Goal: Navigation & Orientation: Find specific page/section

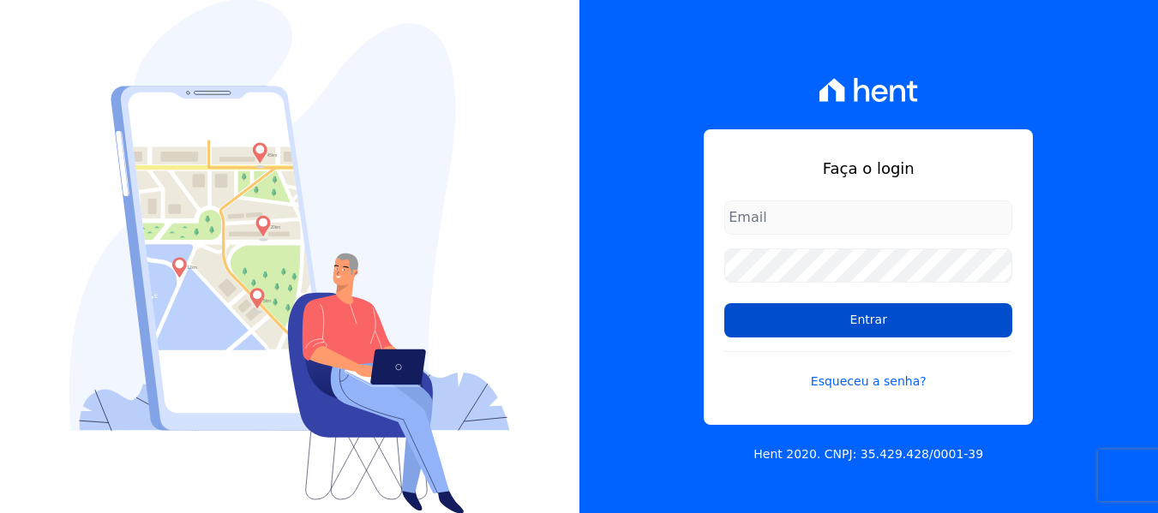
click at [742, 312] on input "Entrar" at bounding box center [868, 320] width 288 height 34
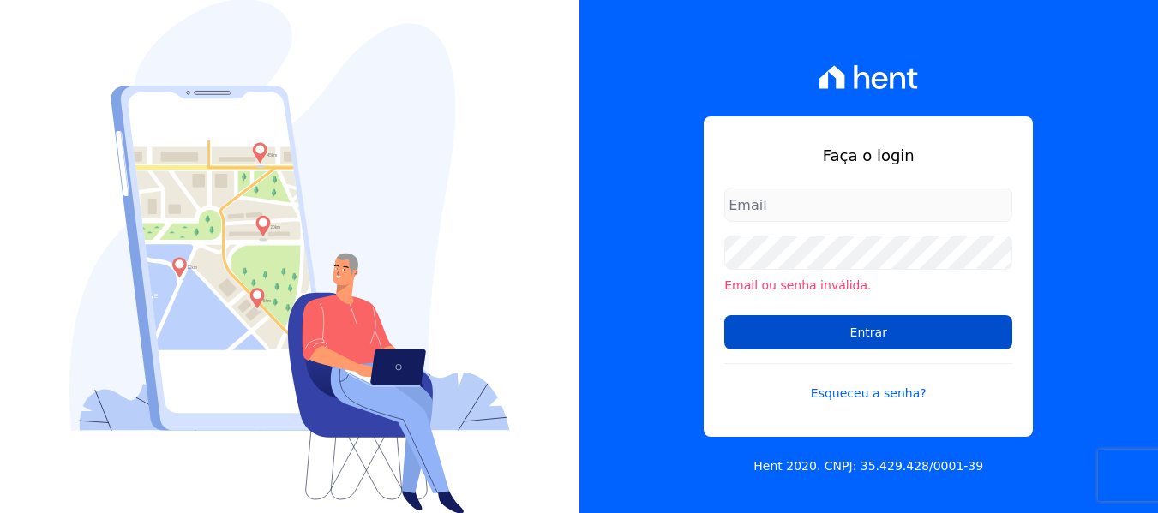
type input "[EMAIL_ADDRESS][DOMAIN_NAME]"
click at [740, 337] on input "Entrar" at bounding box center [868, 332] width 288 height 34
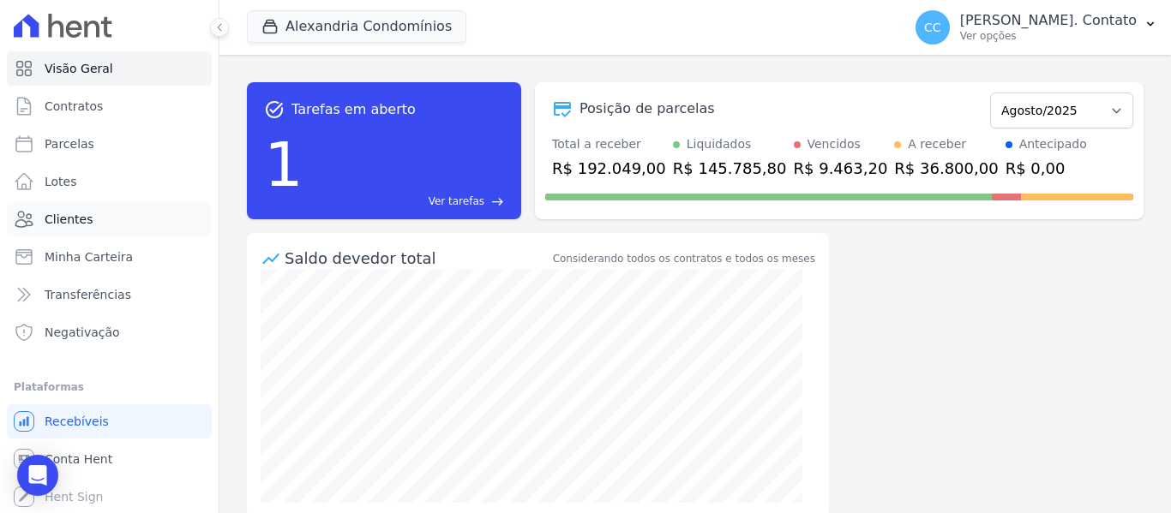
click at [81, 209] on link "Clientes" at bounding box center [109, 219] width 205 height 34
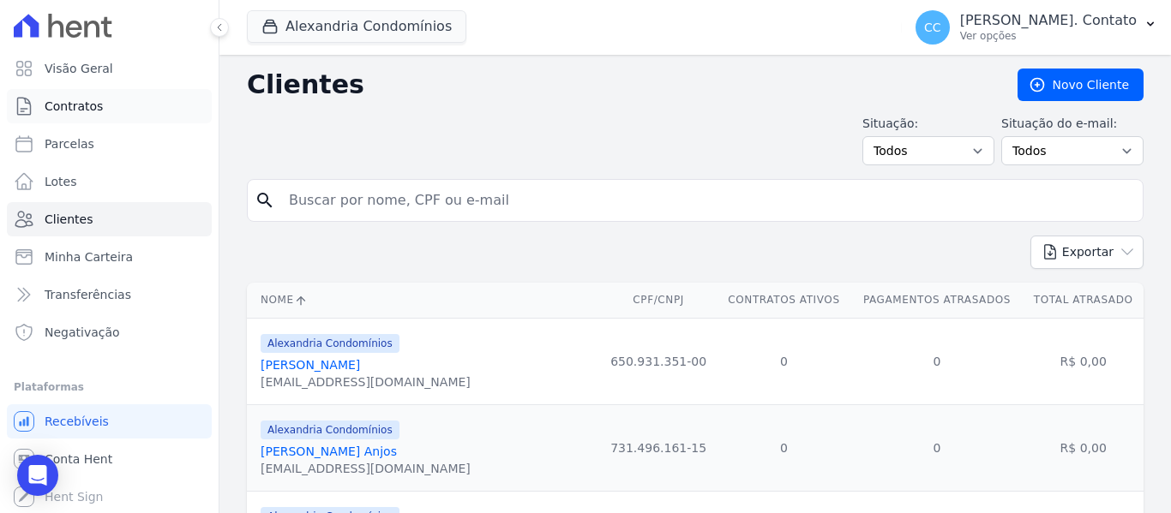
click at [43, 113] on link "Contratos" at bounding box center [109, 106] width 205 height 34
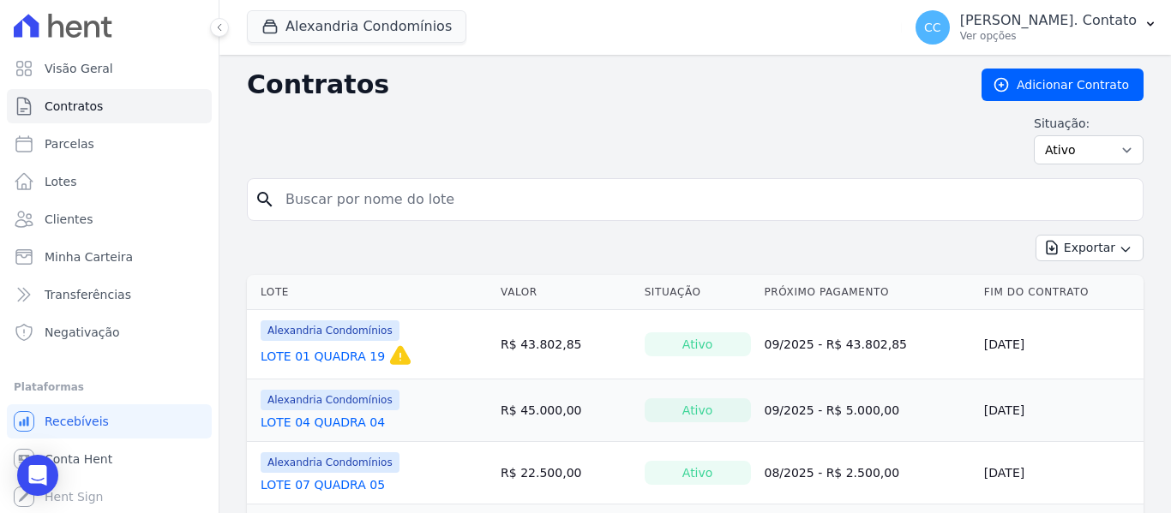
scroll to position [171, 0]
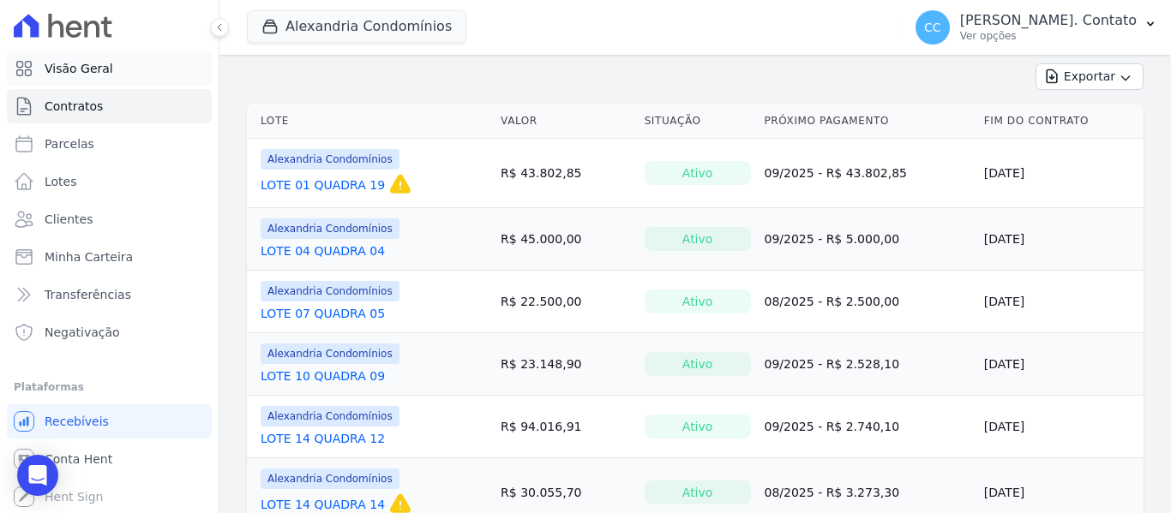
click at [52, 76] on span "Visão Geral" at bounding box center [79, 68] width 69 height 17
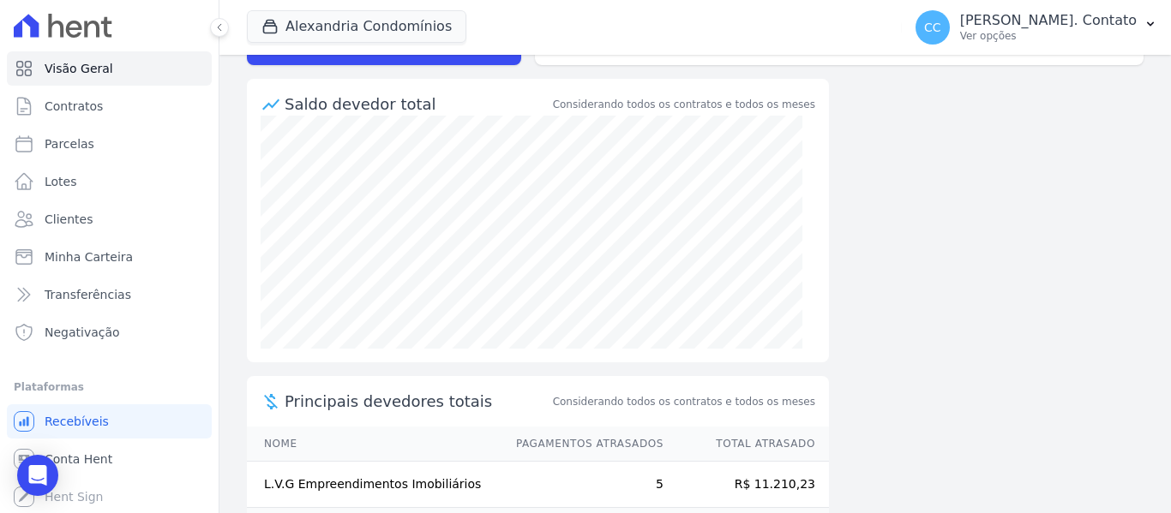
scroll to position [171, 0]
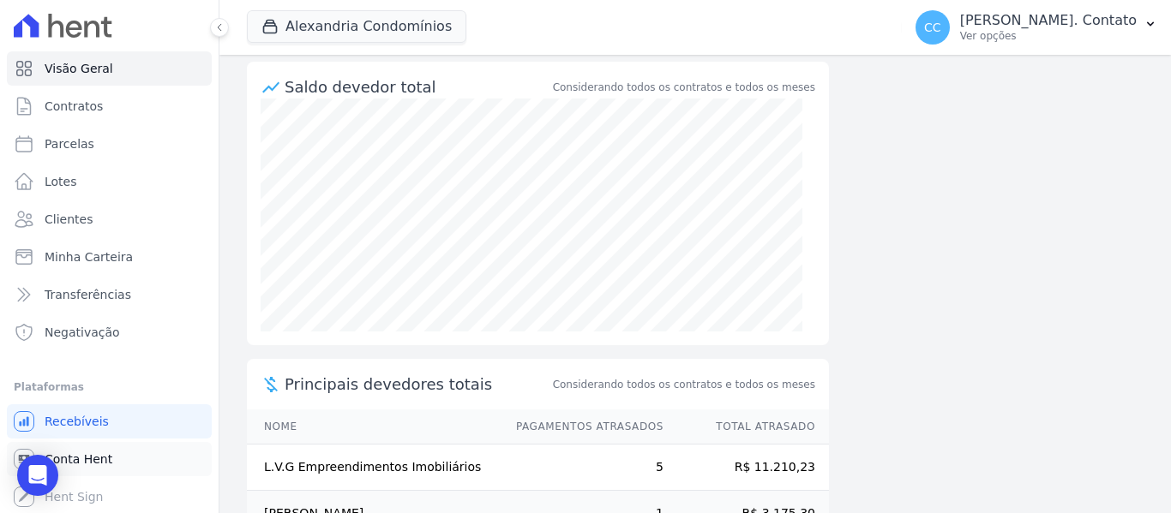
click at [77, 455] on span "Conta Hent" at bounding box center [79, 459] width 68 height 17
